Goal: Task Accomplishment & Management: Manage account settings

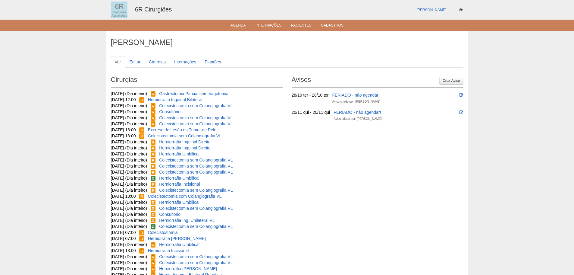
click at [239, 25] on link "Agenda" at bounding box center [238, 25] width 15 height 5
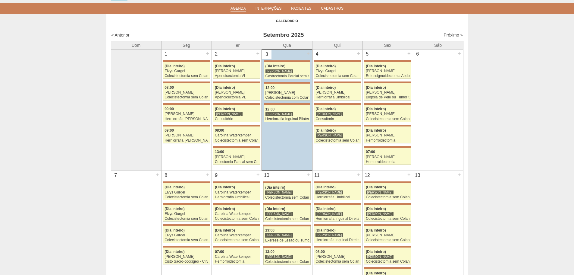
scroll to position [30, 0]
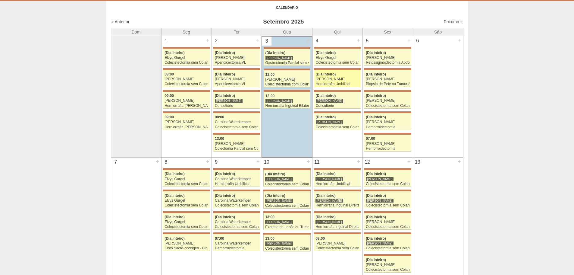
click at [333, 82] on div "Herniorrafia Umbilical" at bounding box center [337, 84] width 43 height 4
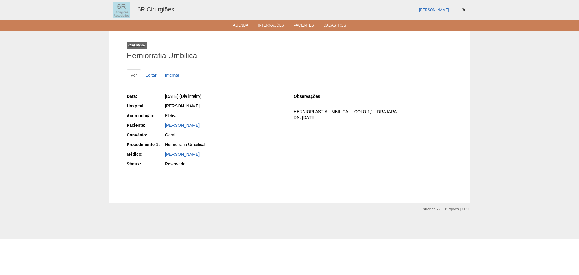
click at [239, 25] on link "Agenda" at bounding box center [240, 25] width 15 height 5
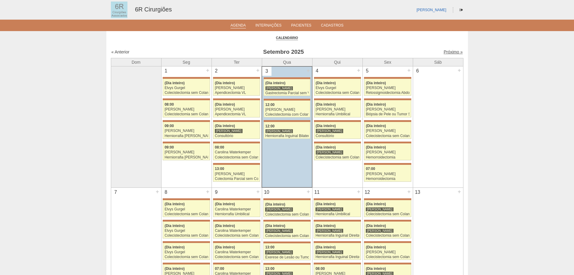
click at [447, 50] on link "Próximo »" at bounding box center [453, 51] width 19 height 5
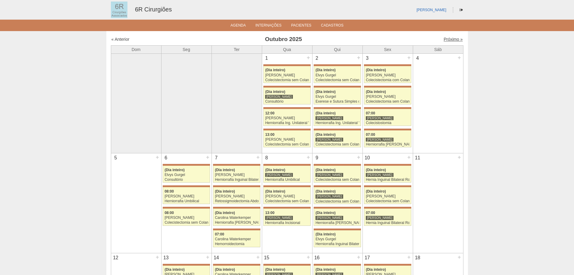
click at [453, 38] on link "Próximo »" at bounding box center [453, 39] width 19 height 5
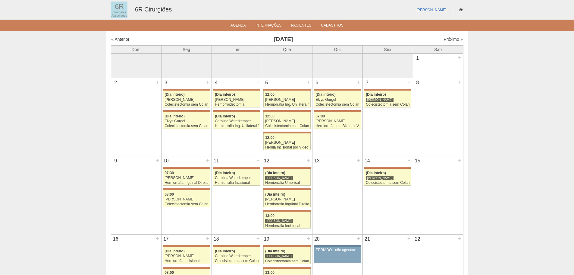
click at [125, 41] on link "« Anterior" at bounding box center [121, 39] width 18 height 5
click at [125, 37] on link "« Anterior" at bounding box center [121, 39] width 18 height 5
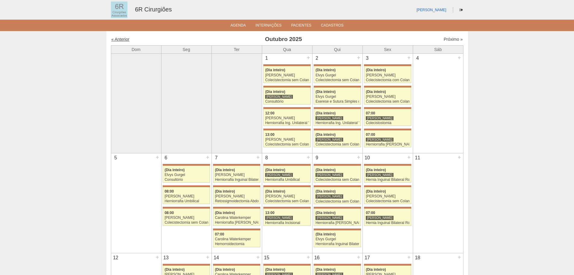
click at [121, 41] on link "« Anterior" at bounding box center [121, 39] width 18 height 5
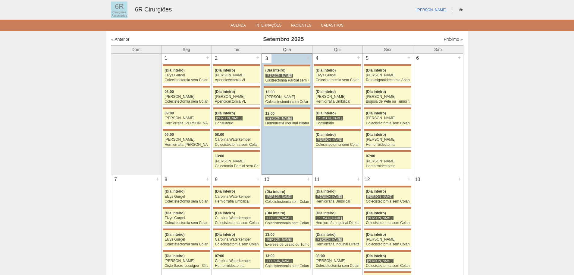
click at [444, 40] on link "Próximo »" at bounding box center [453, 39] width 19 height 5
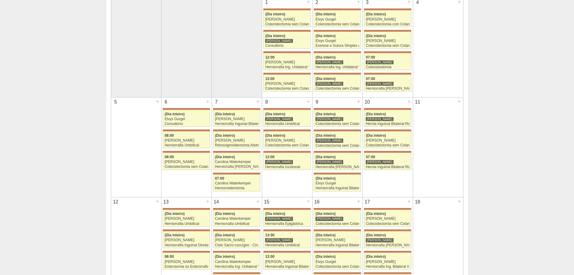
scroll to position [60, 0]
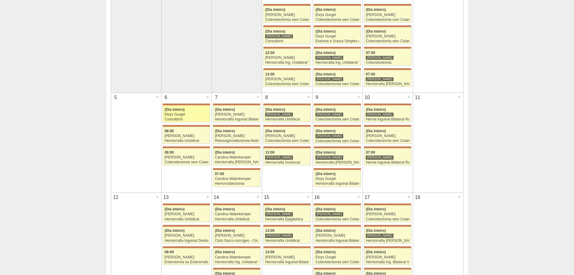
click at [186, 115] on div "Elvys Gurgel" at bounding box center [187, 114] width 44 height 4
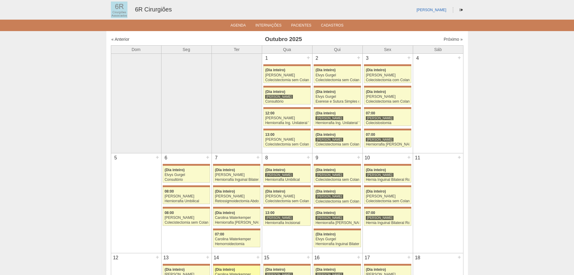
scroll to position [60, 0]
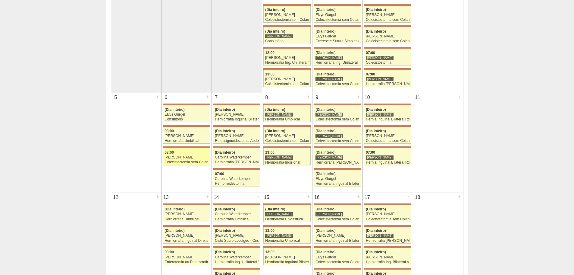
click at [175, 161] on div "Colecistectomia sem Colangiografia VL" at bounding box center [187, 162] width 44 height 4
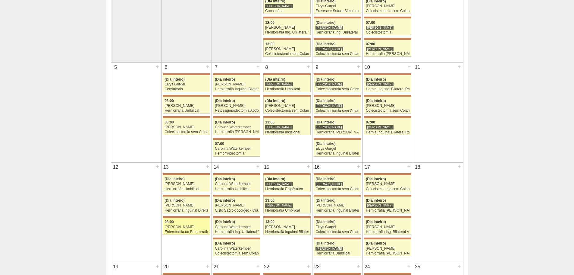
click at [173, 232] on div "Enterotomia ou Enterorrafia" at bounding box center [187, 232] width 44 height 4
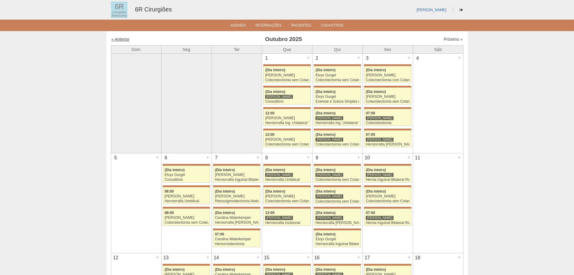
click at [116, 41] on link "« Anterior" at bounding box center [121, 39] width 18 height 5
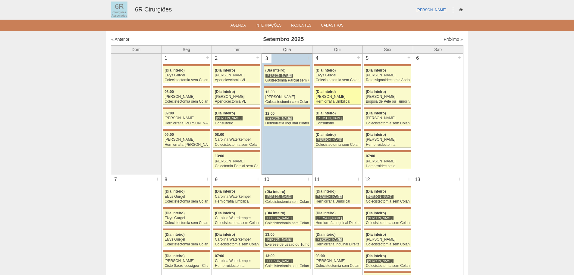
click at [336, 100] on div "Herniorrafia Umbilical" at bounding box center [337, 101] width 43 height 4
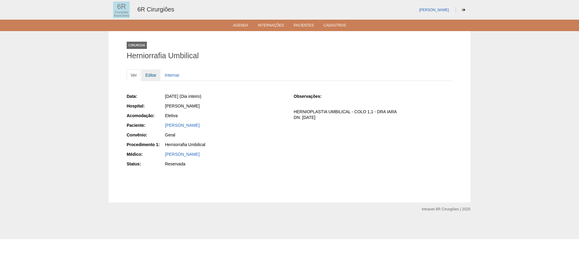
click at [150, 76] on link "Editar" at bounding box center [150, 74] width 19 height 11
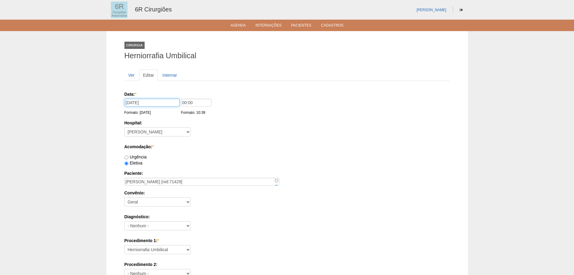
click at [130, 101] on input "04/09/2025" at bounding box center [152, 103] width 55 height 8
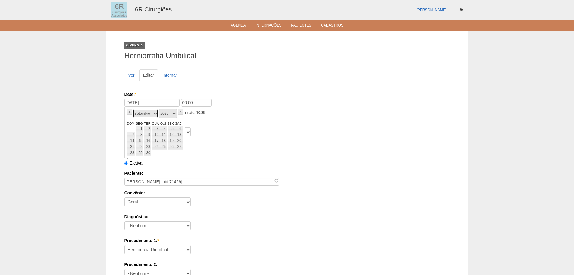
click at [147, 117] on select "Janeiro Fevereiro Março Abril Maio Junho Julho Agosto Setembro Outubro Novembro…" at bounding box center [145, 113] width 25 height 9
click at [146, 148] on link "21" at bounding box center [148, 147] width 8 height 6
type input "21/10/2025"
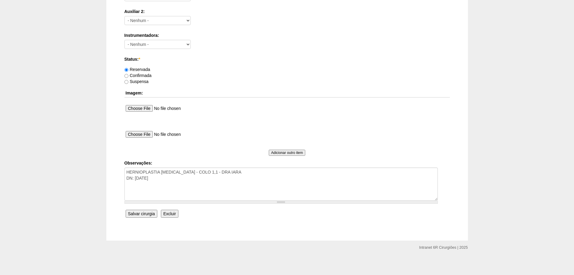
scroll to position [326, 0]
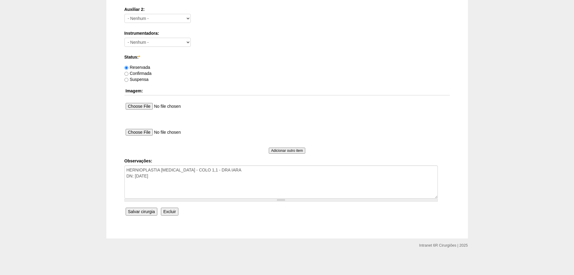
click at [138, 71] on label "Confirmada" at bounding box center [138, 73] width 27 height 5
click at [128, 72] on input "Confirmada" at bounding box center [127, 74] width 4 height 4
radio input "true"
click at [170, 177] on textarea "HERNIOPLASTIA UMBILICAL - COLO 1,1 - DRA IARA DN: 27/01/1995" at bounding box center [282, 181] width 314 height 33
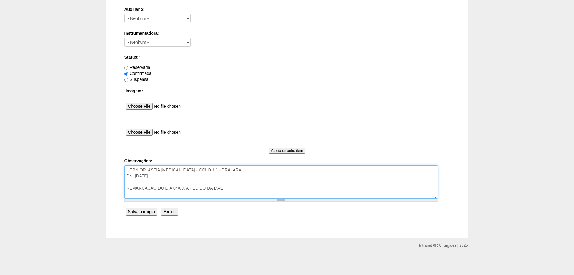
type textarea "HERNIOPLASTIA UMBILICAL - COLO 1,1 - DRA IARA DN: 27/01/1995 REMARCAÇÃO DO DIA …"
click at [140, 214] on input "Salvar cirurgia" at bounding box center [142, 211] width 32 height 8
